Goal: Task Accomplishment & Management: Complete application form

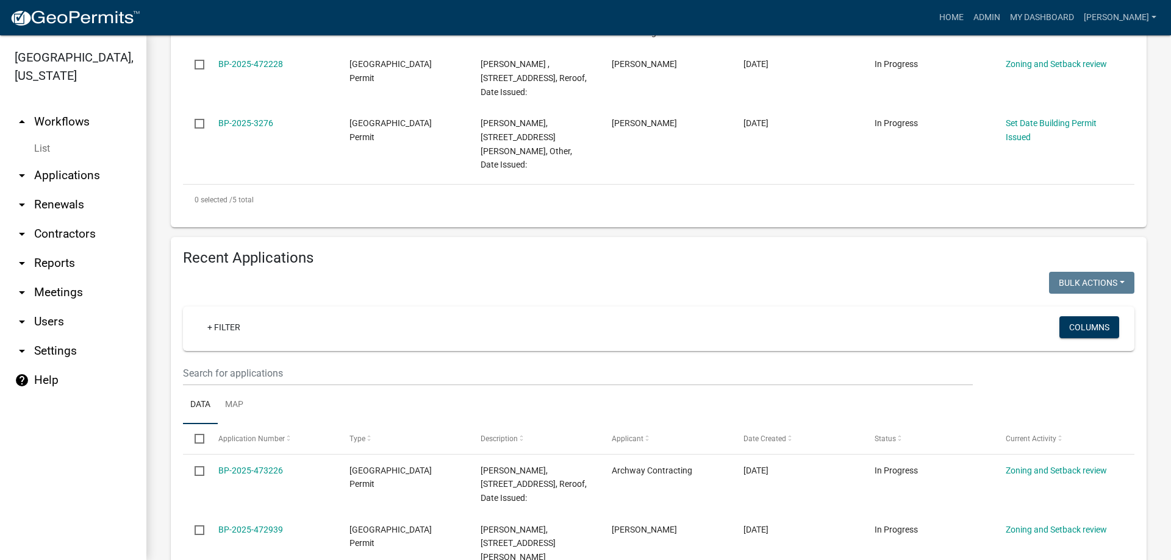
scroll to position [547, 0]
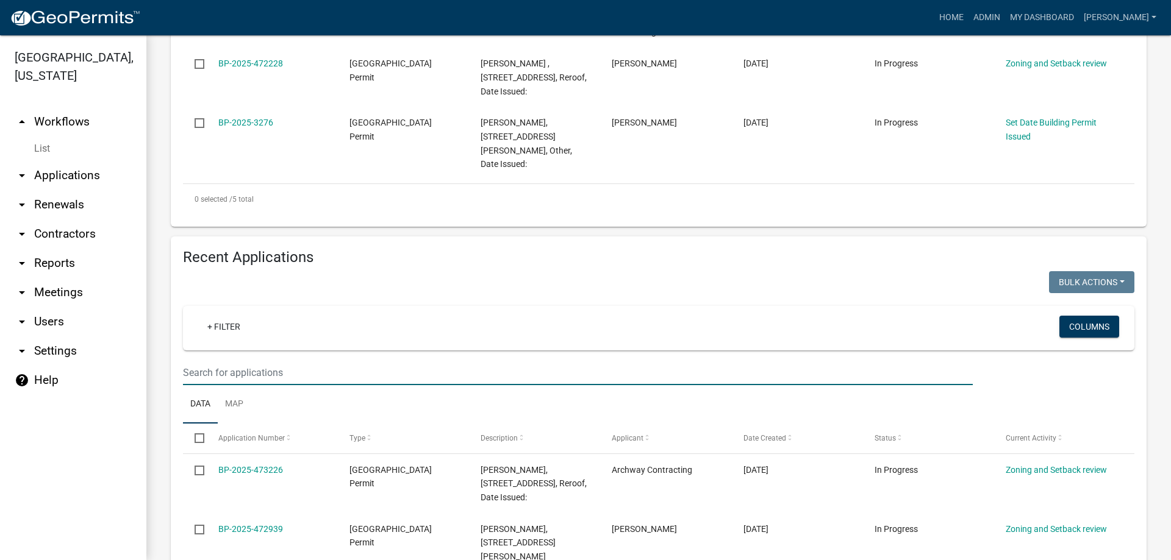
click at [210, 360] on input "text" at bounding box center [578, 372] width 790 height 25
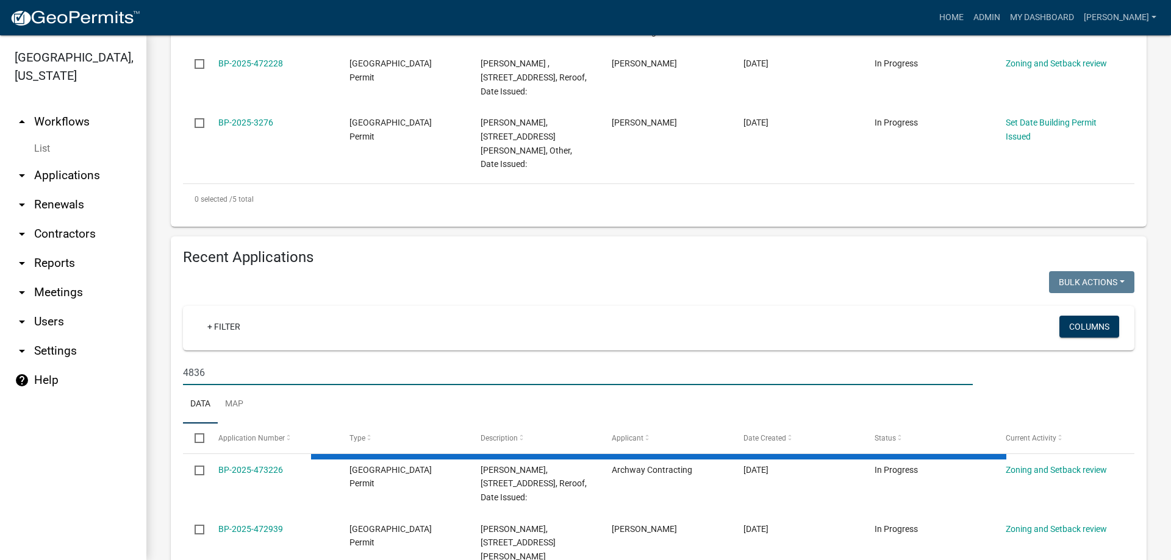
type input "4836"
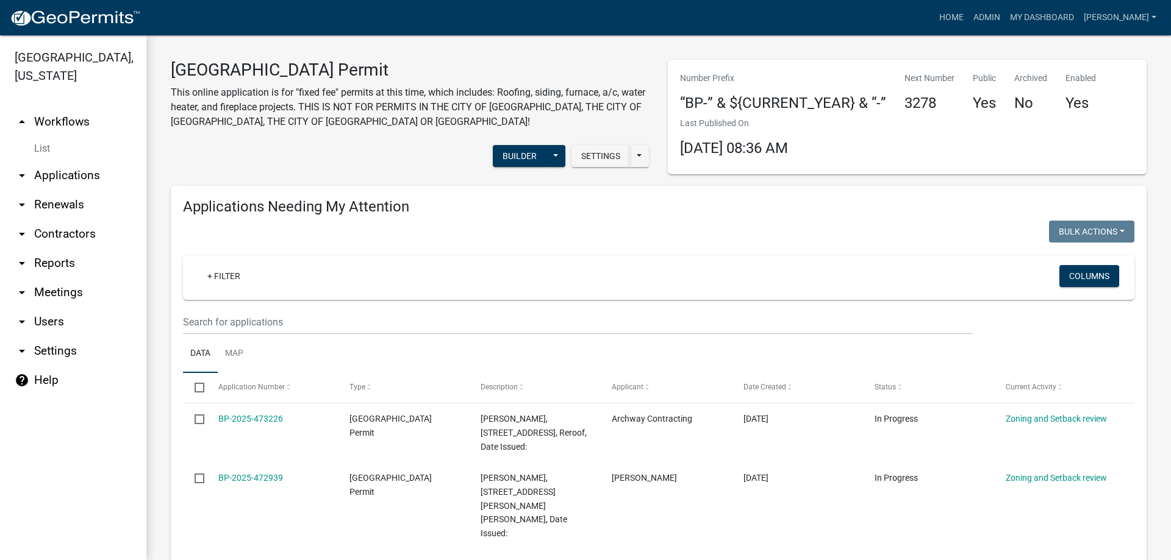
scroll to position [183, 0]
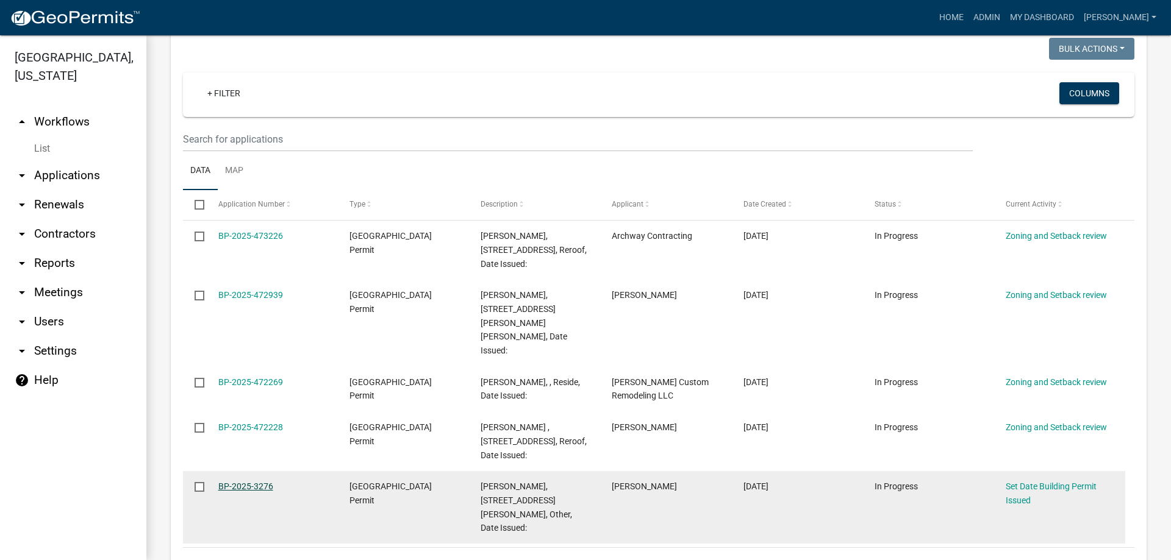
click at [244, 482] on link "BP-2025-3276" at bounding box center [245, 487] width 55 height 10
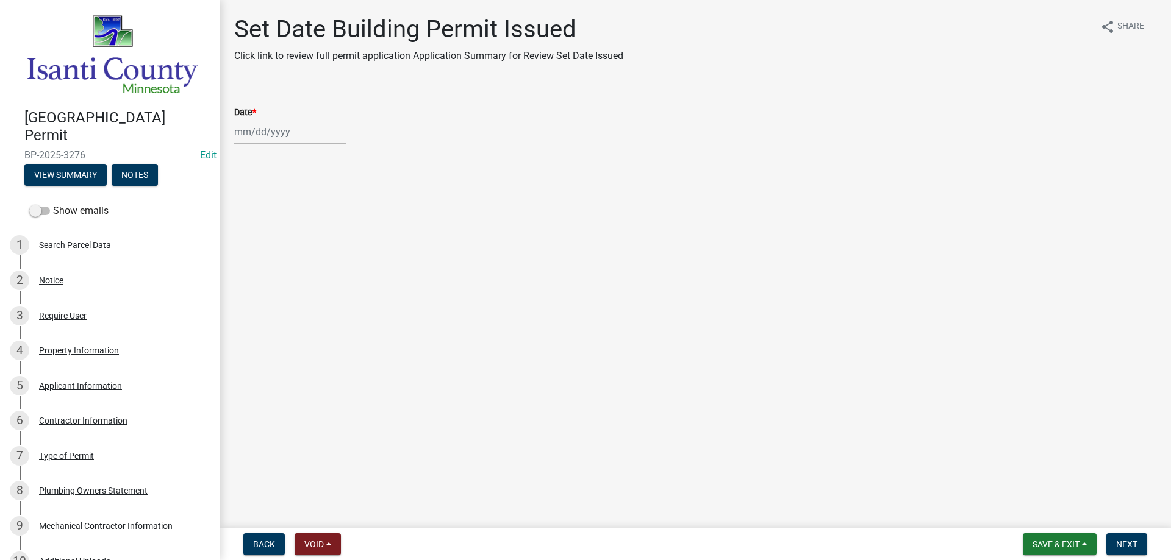
click at [243, 128] on div at bounding box center [290, 131] width 112 height 25
select select "9"
select select "2025"
click at [305, 198] on div "4" at bounding box center [305, 197] width 20 height 20
type input "[DATE]"
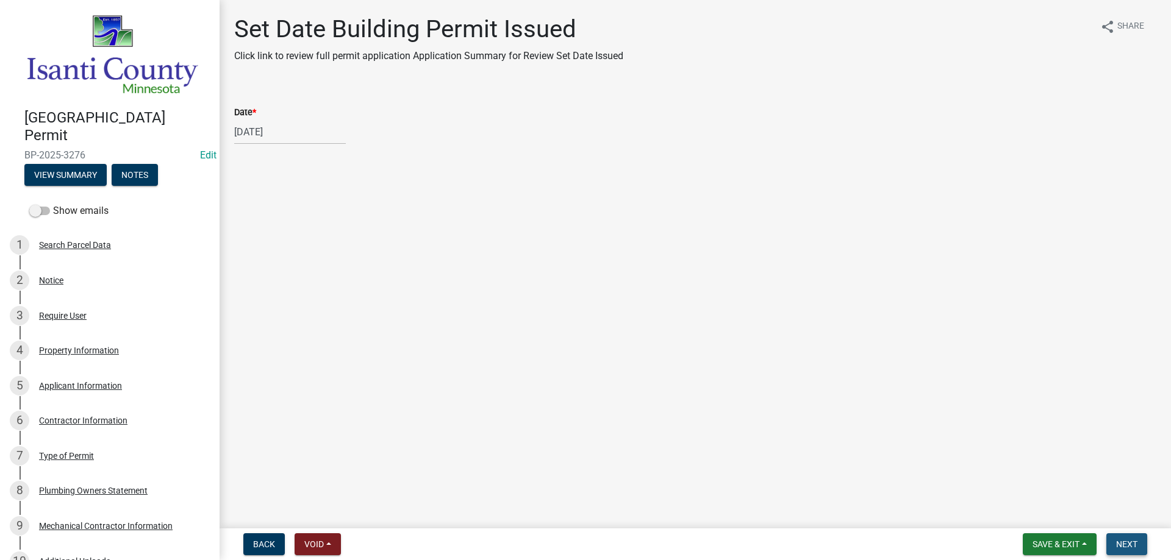
click at [1126, 548] on span "Next" at bounding box center [1126, 545] width 21 height 10
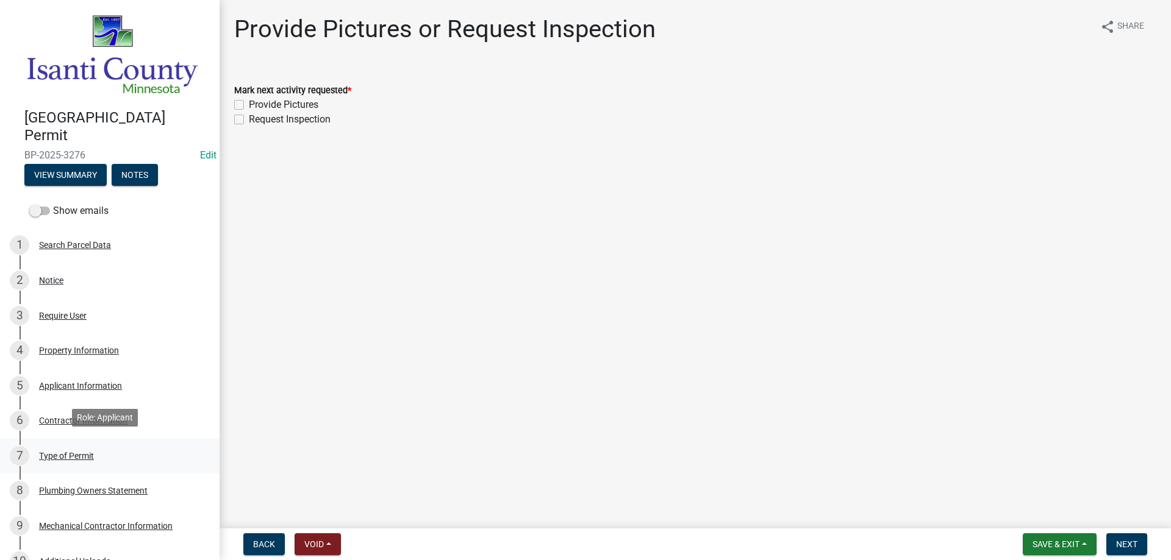
click at [65, 452] on div "Type of Permit" at bounding box center [66, 456] width 55 height 9
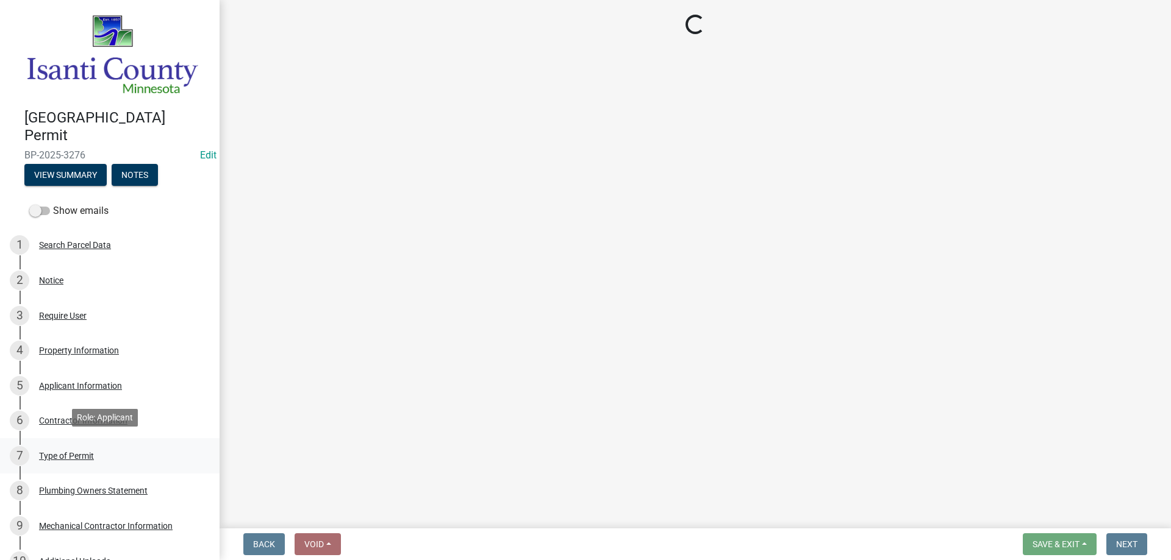
select select "eb4da8a3-282e-4d3e-a231-485219132635"
select select "0ece82dd-c883-4950-aa67-9a99a4f1235b"
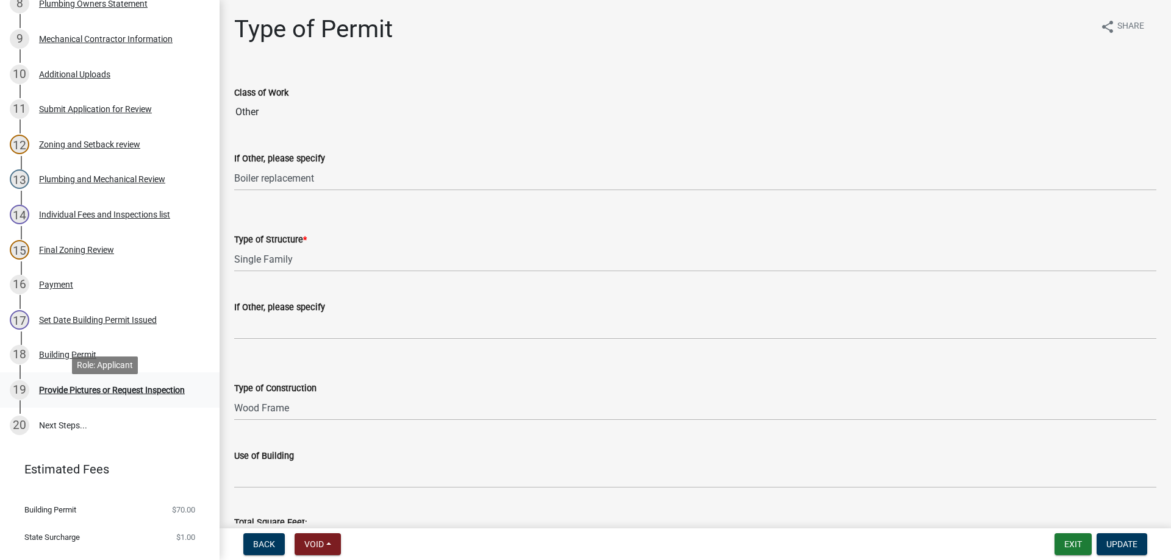
scroll to position [488, 0]
click at [74, 385] on div "Provide Pictures or Request Inspection" at bounding box center [112, 389] width 146 height 9
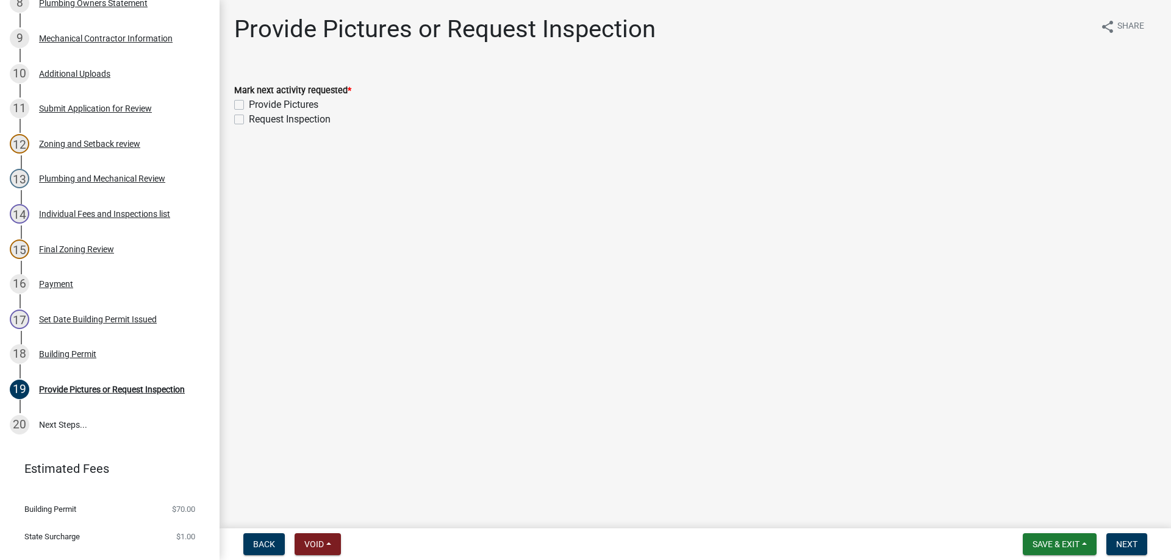
click at [249, 121] on label "Request Inspection" at bounding box center [290, 119] width 82 height 15
click at [249, 120] on input "Request Inspection" at bounding box center [253, 116] width 8 height 8
checkbox input "true"
checkbox input "false"
checkbox input "true"
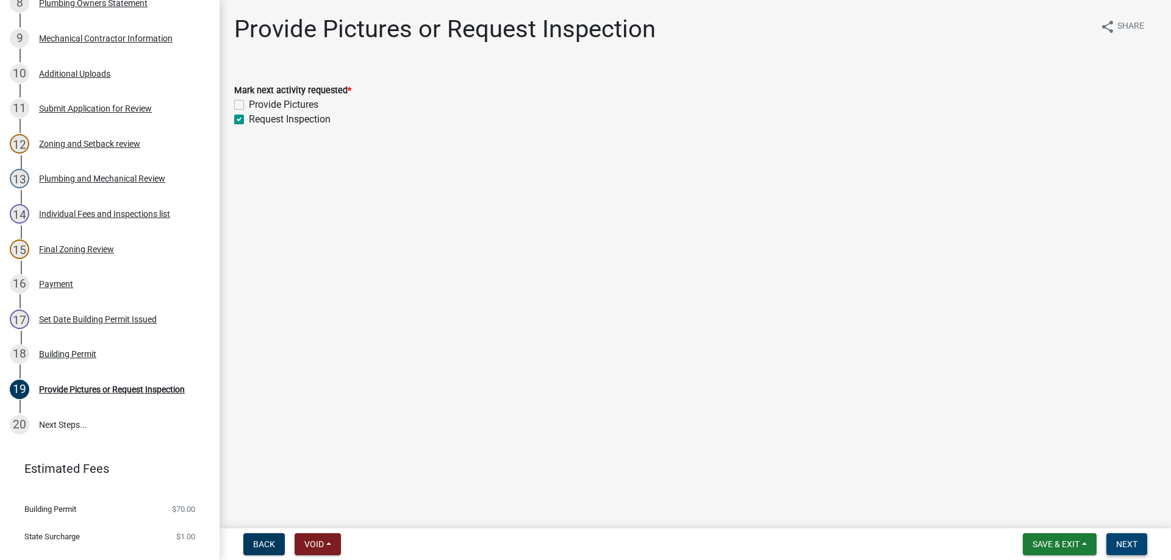
click at [1139, 541] on button "Next" at bounding box center [1126, 544] width 41 height 22
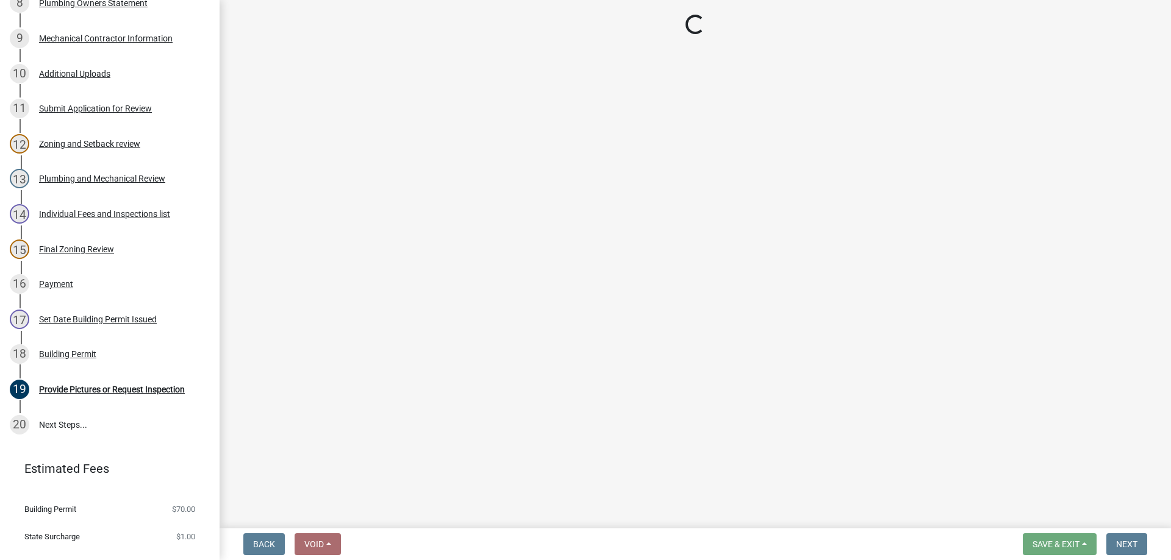
scroll to position [522, 0]
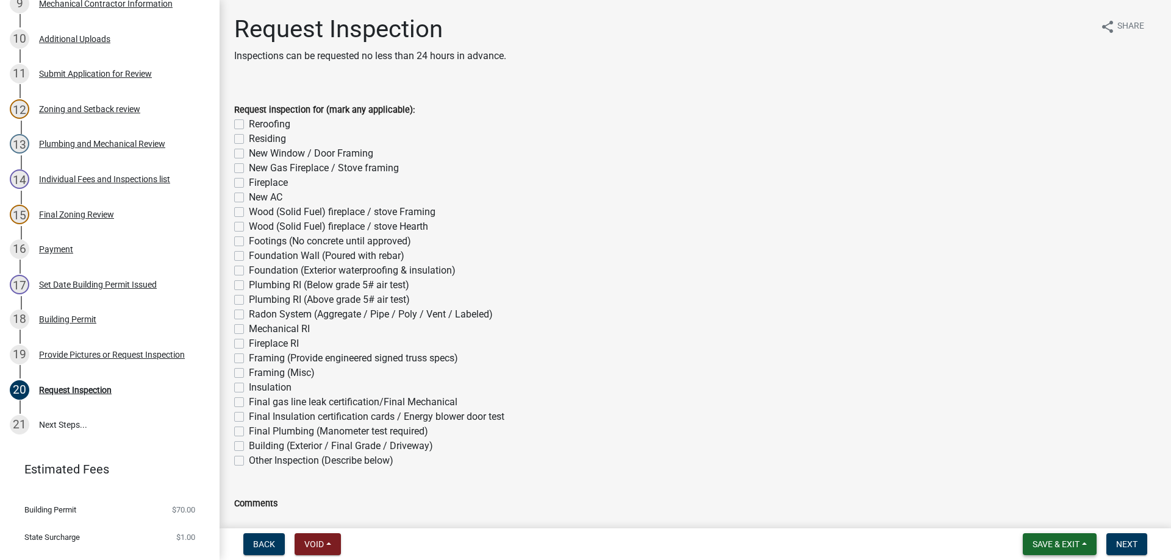
click at [1074, 547] on span "Save & Exit" at bounding box center [1055, 545] width 47 height 10
click at [1031, 508] on button "Save & Exit" at bounding box center [1048, 512] width 98 height 29
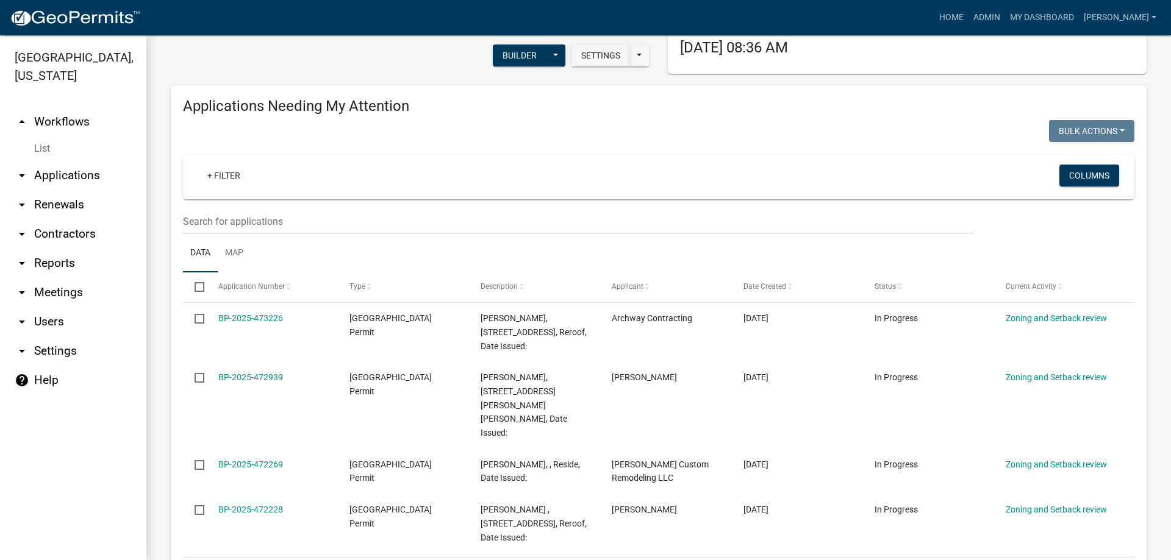
scroll to position [122, 0]
